Goal: Transaction & Acquisition: Purchase product/service

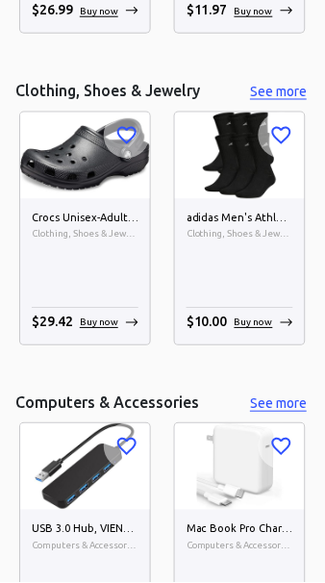
scroll to position [3270, 0]
click at [302, 96] on button "See more" at bounding box center [279, 92] width 62 height 24
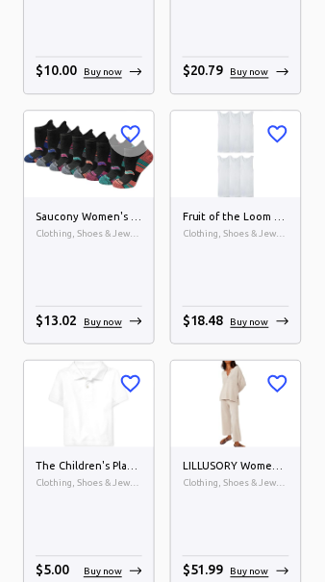
scroll to position [9659, 0]
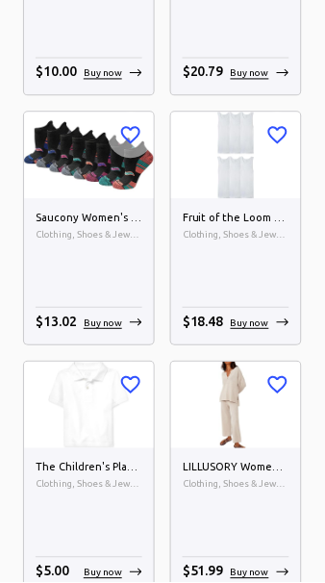
click at [116, 282] on div "Saucony Women's Multipack Performance Heel Tab Athletic Socks Clothing, Shoes &…" at bounding box center [89, 272] width 130 height 146
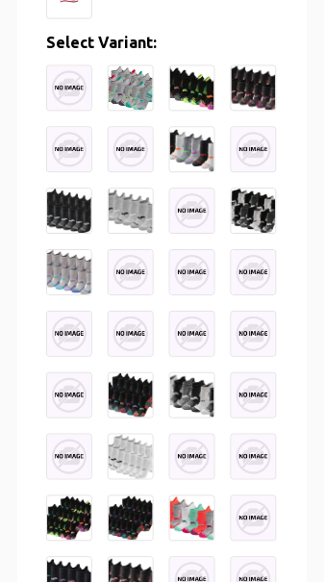
scroll to position [934, 0]
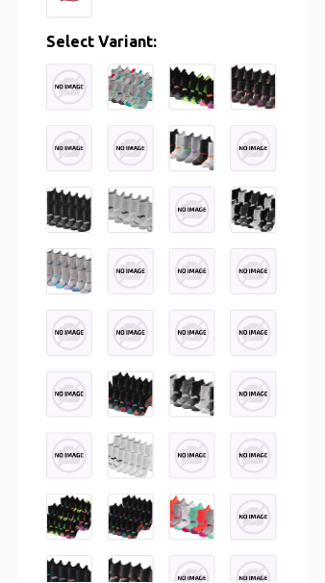
click at [196, 89] on img at bounding box center [192, 87] width 46 height 46
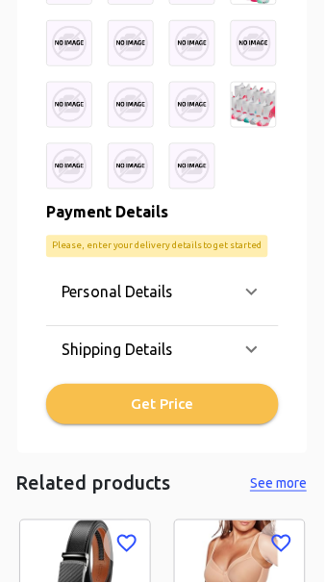
scroll to position [2064, 0]
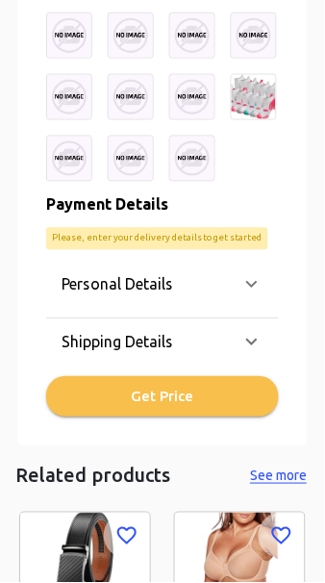
click at [234, 285] on div "Personal Details" at bounding box center [151, 284] width 179 height 23
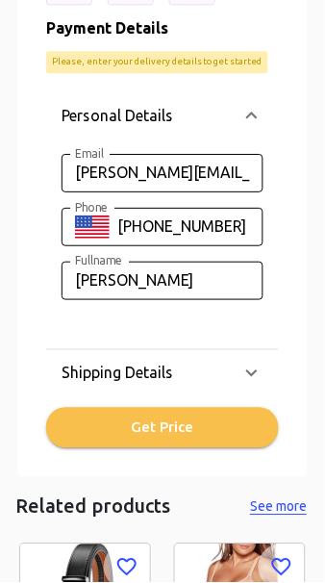
scroll to position [2242, 0]
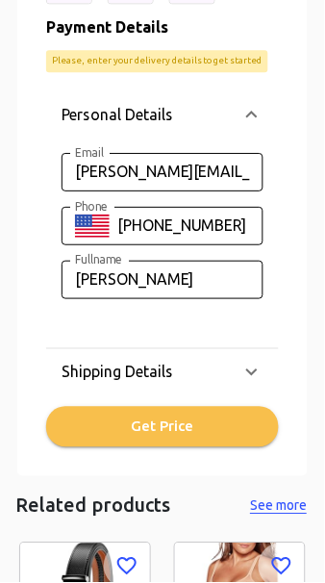
click at [245, 370] on icon at bounding box center [252, 372] width 23 height 23
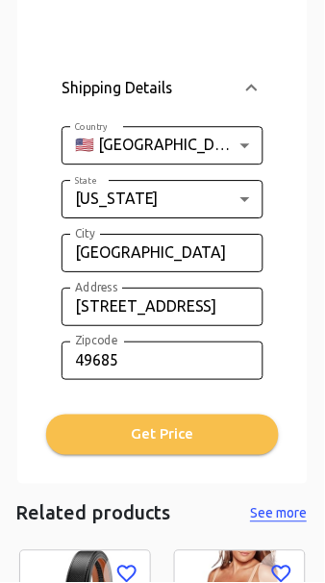
scroll to position [2553, 0]
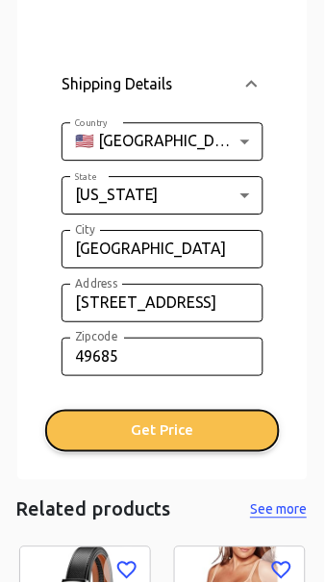
click at [185, 426] on button "Get Price" at bounding box center [162, 432] width 233 height 40
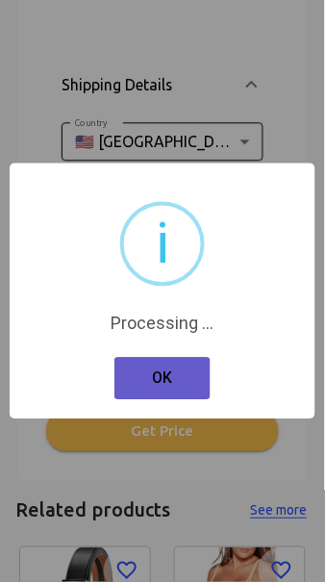
click at [194, 376] on button "OK" at bounding box center [163, 379] width 96 height 42
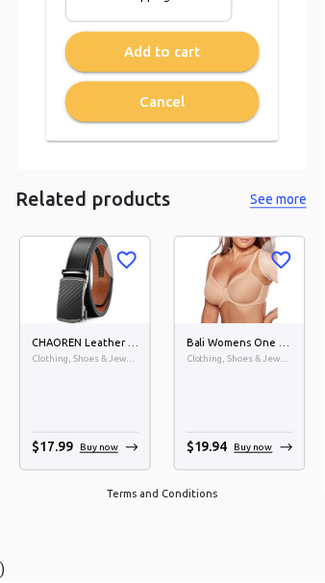
scroll to position [2446, 0]
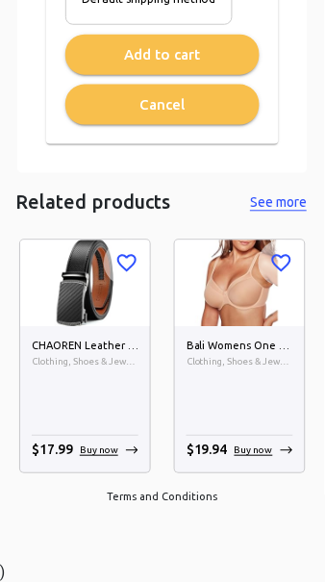
click at [187, 421] on div "Bali Womens One Smooth U Ultra Light, Underwire T-Shirt Bra, Convertible Straps…" at bounding box center [240, 400] width 130 height 146
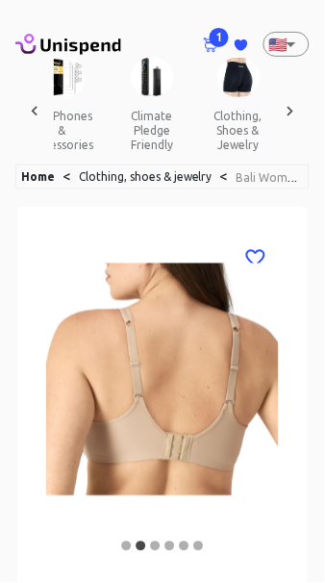
click at [206, 40] on icon at bounding box center [211, 45] width 16 height 15
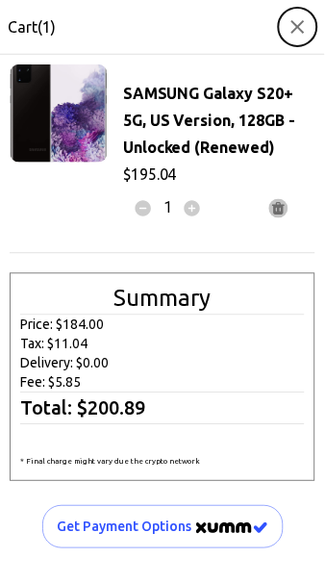
click at [295, 25] on icon "button" at bounding box center [298, 26] width 23 height 23
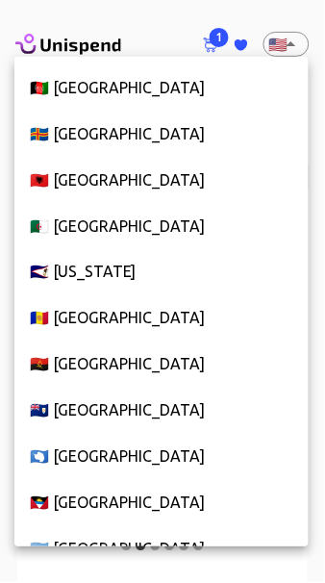
scroll to position [10551, 0]
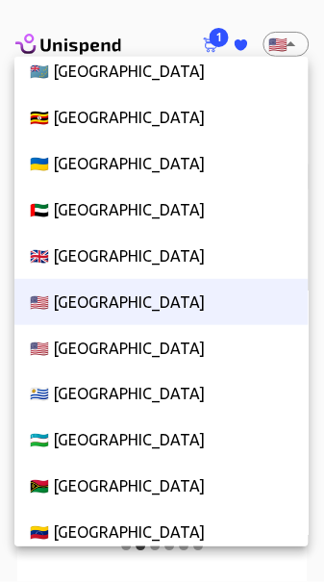
click at [288, 30] on div at bounding box center [162, 291] width 325 height 583
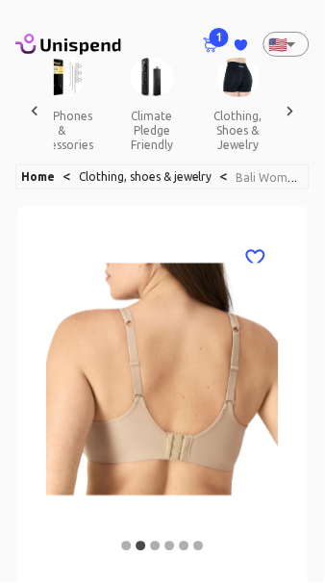
click at [222, 32] on span "1" at bounding box center [219, 37] width 19 height 19
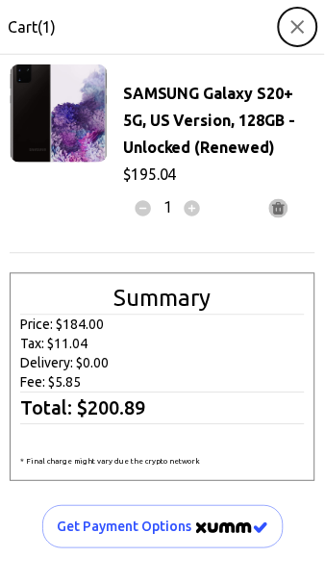
click at [300, 35] on icon "button" at bounding box center [298, 26] width 23 height 23
